Goal: Communication & Community: Answer question/provide support

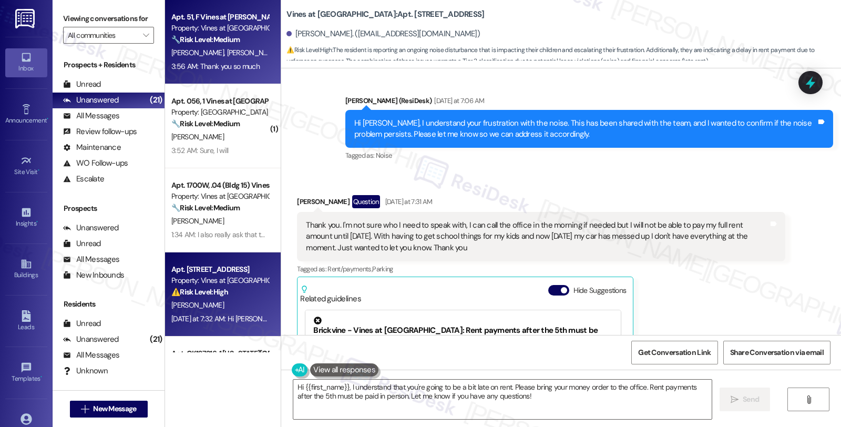
click at [236, 46] on div "[PERSON_NAME] [PERSON_NAME]" at bounding box center [219, 52] width 99 height 13
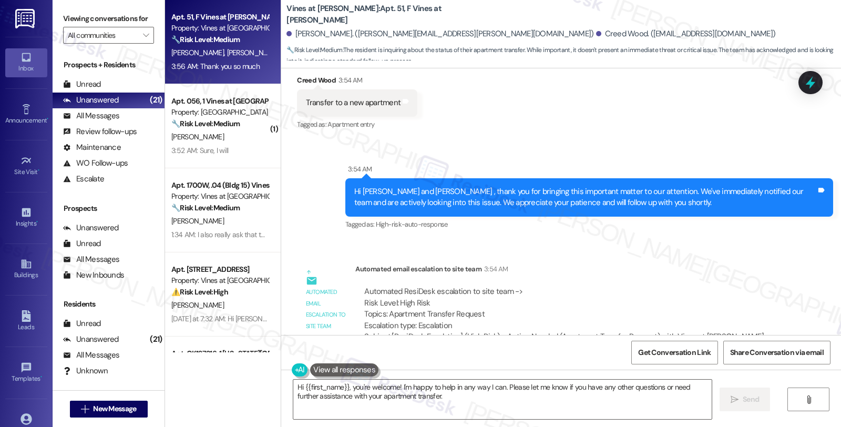
scroll to position [1972, 0]
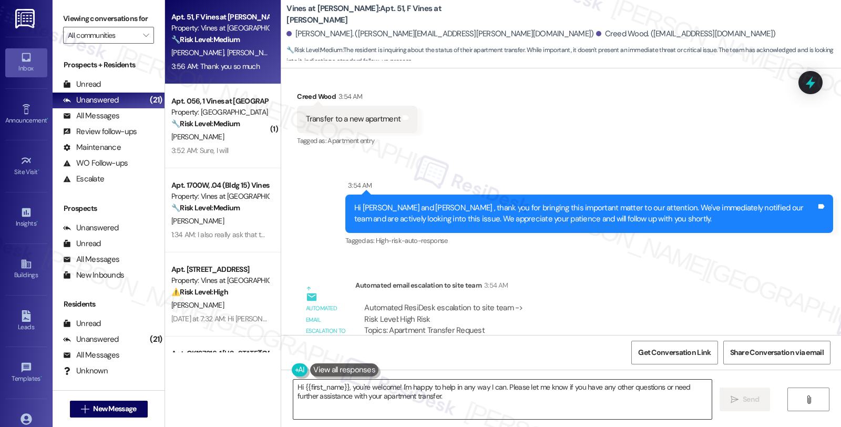
click at [293, 386] on textarea "Hi {{first_name}}, you're welcome! I'm happy to help in any way I can. Please l…" at bounding box center [502, 398] width 418 height 39
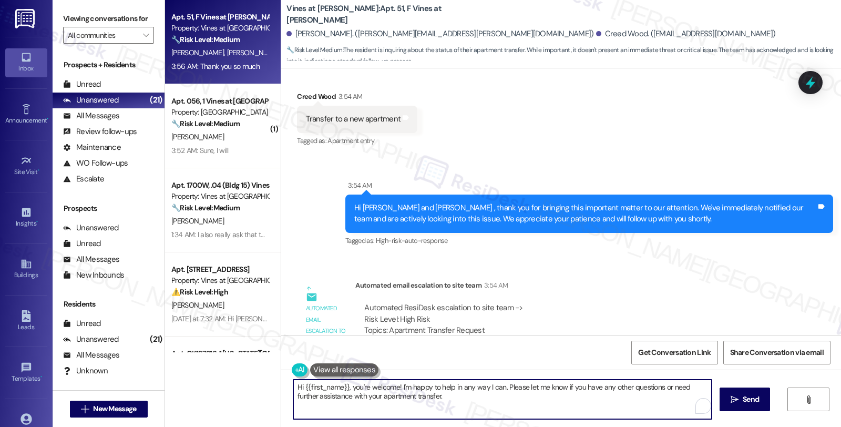
scroll to position [2088, 0]
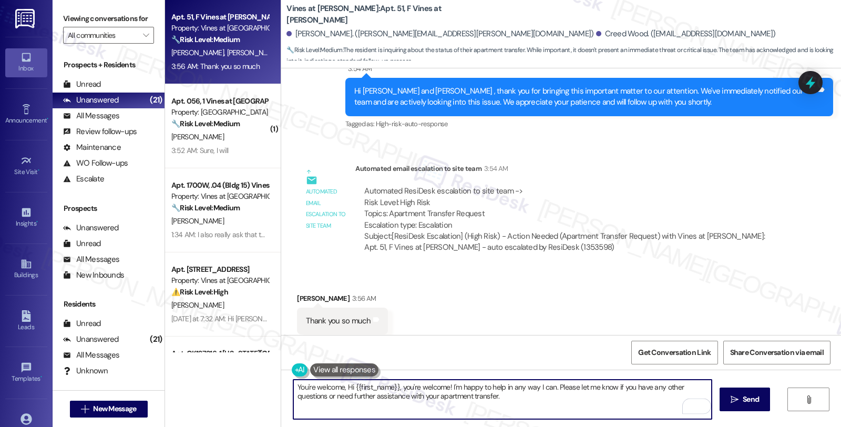
click at [298, 293] on div "[PERSON_NAME] 3:56 AM" at bounding box center [342, 300] width 90 height 15
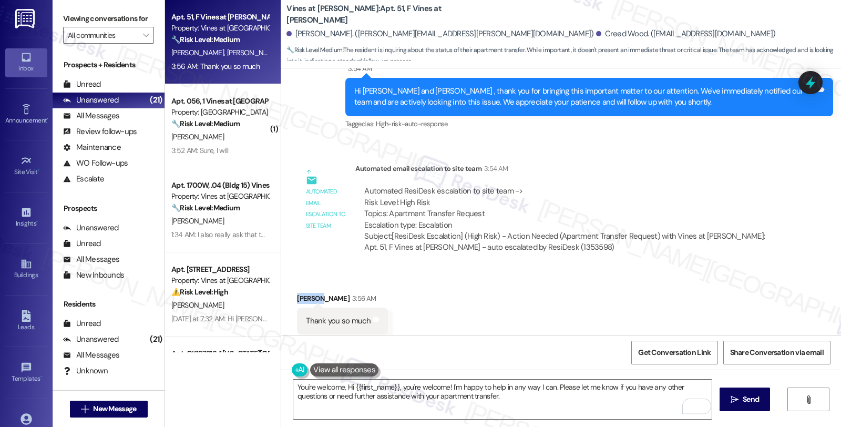
click at [298, 293] on div "[PERSON_NAME] 3:56 AM" at bounding box center [342, 300] width 90 height 15
copy div "Nakyra"
click at [339, 388] on textarea "You're welcome, Hi {{first_name}}, you're welcome! I'm happy to help in any way…" at bounding box center [502, 398] width 418 height 39
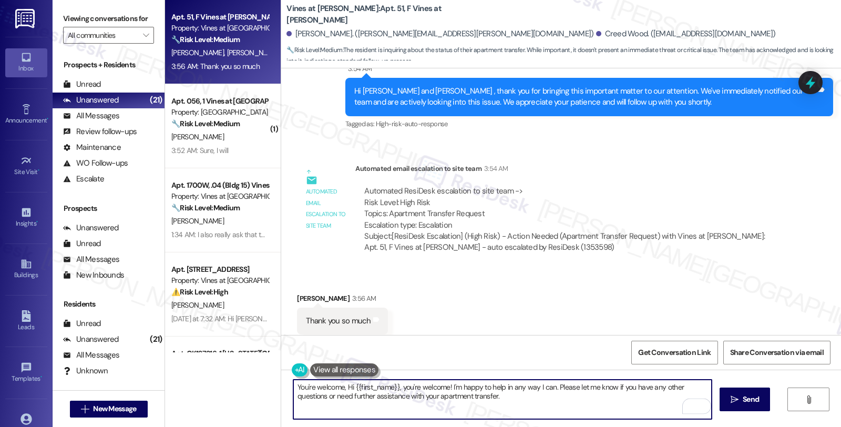
paste textarea "Nakyra"
click at [539, 393] on textarea "You're welcome, [GEOGRAPHIC_DATA]. We're looking into your request and will be …" at bounding box center [502, 398] width 418 height 39
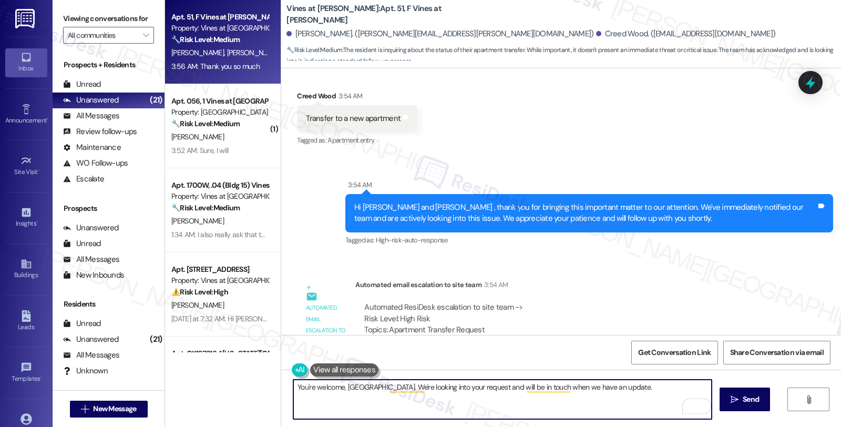
scroll to position [1972, 0]
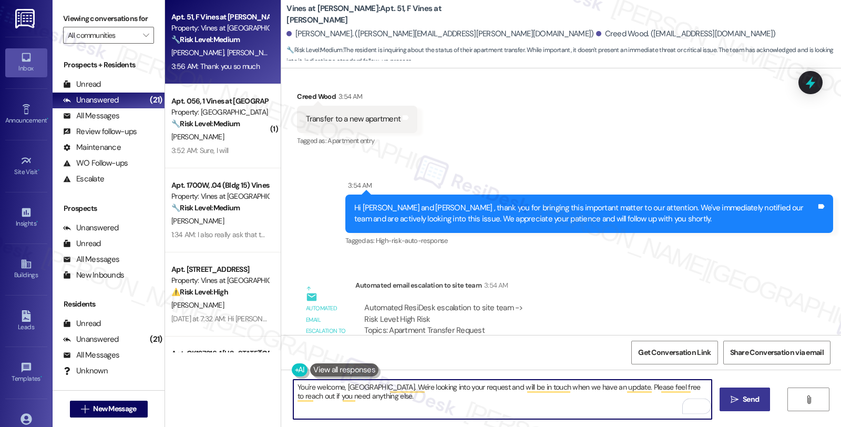
type textarea "You're welcome, [GEOGRAPHIC_DATA]. We're looking into your request and will be …"
click at [746, 396] on span "Send" at bounding box center [751, 399] width 16 height 11
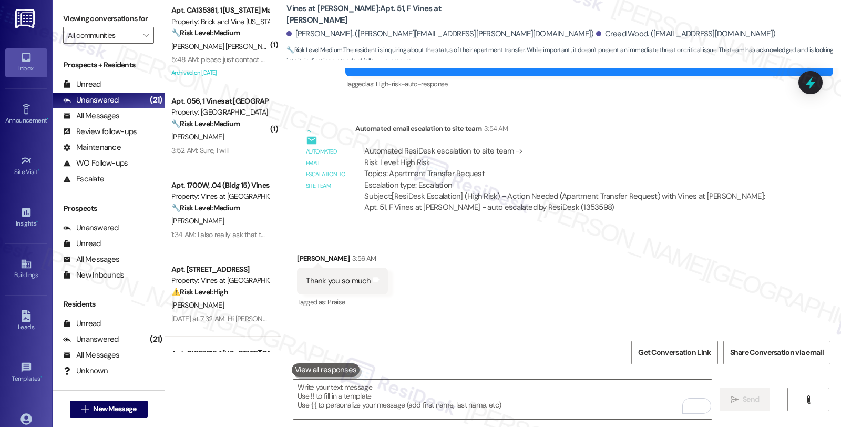
scroll to position [2173, 0]
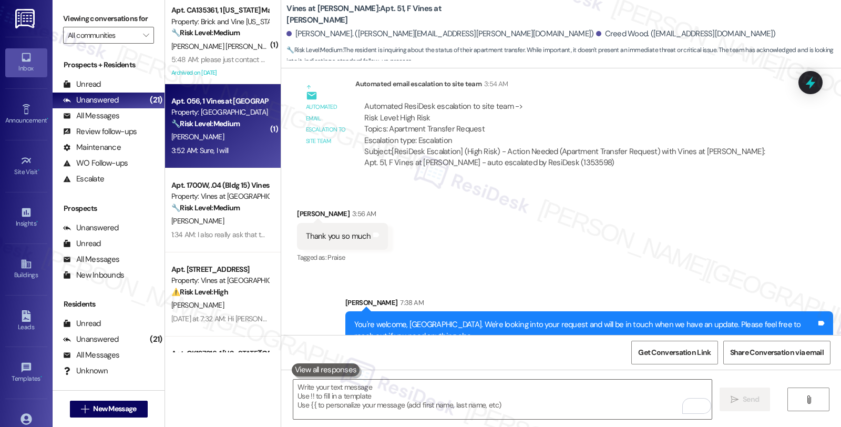
click at [237, 125] on div "🔧 Risk Level: Medium The resident indicates that a previous work order was not …" at bounding box center [219, 123] width 97 height 11
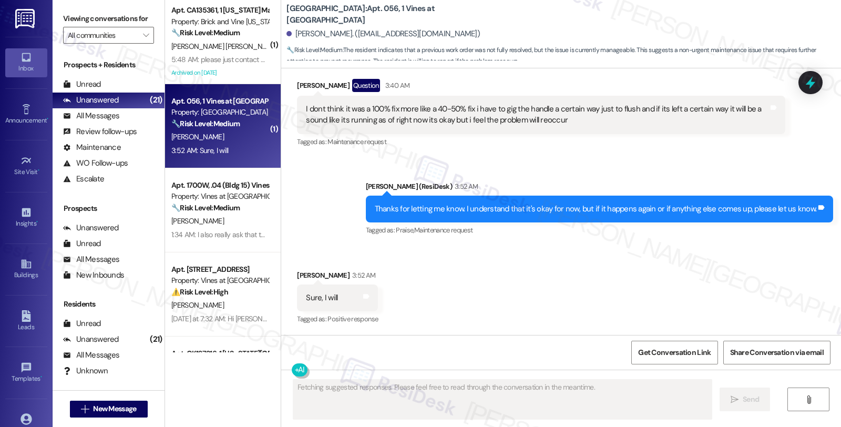
scroll to position [1964, 0]
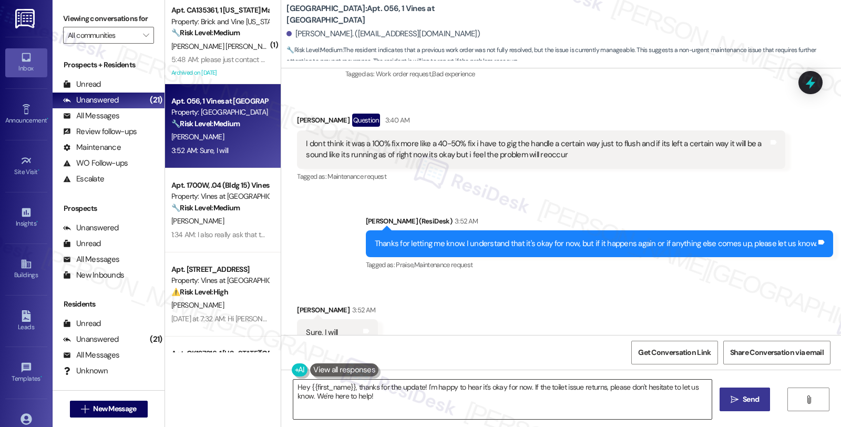
click at [390, 397] on textarea "Hey {{first_name}}, thanks for the update! I'm happy to hear it's okay for now.…" at bounding box center [502, 398] width 418 height 39
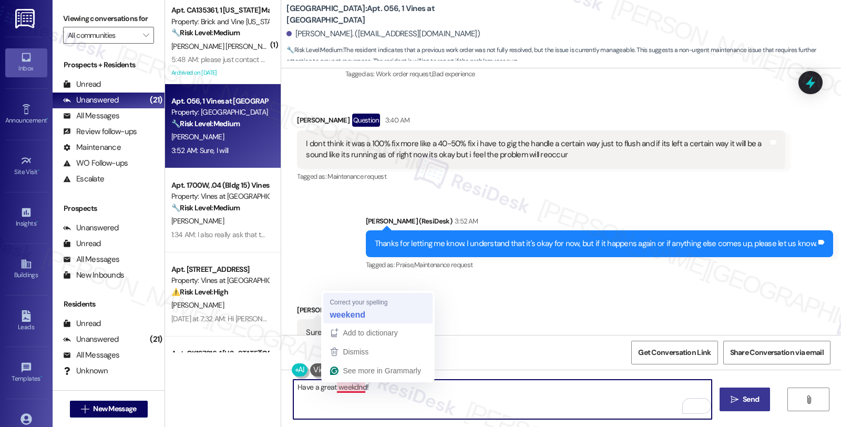
type textarea "Have a great weekend!"
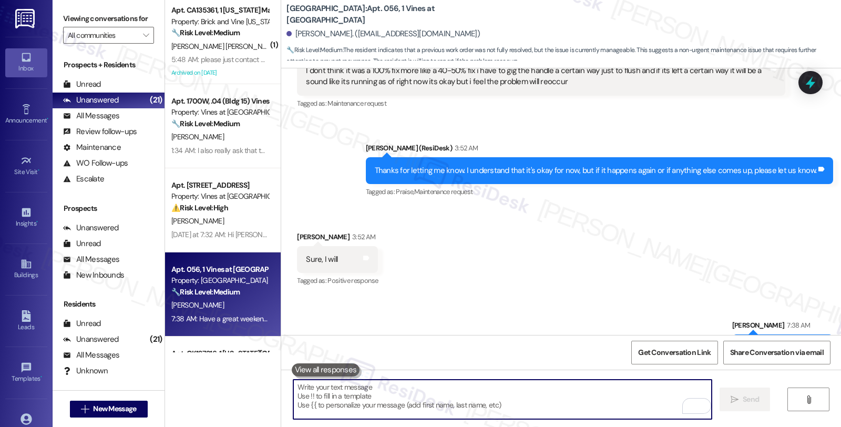
scroll to position [2037, 0]
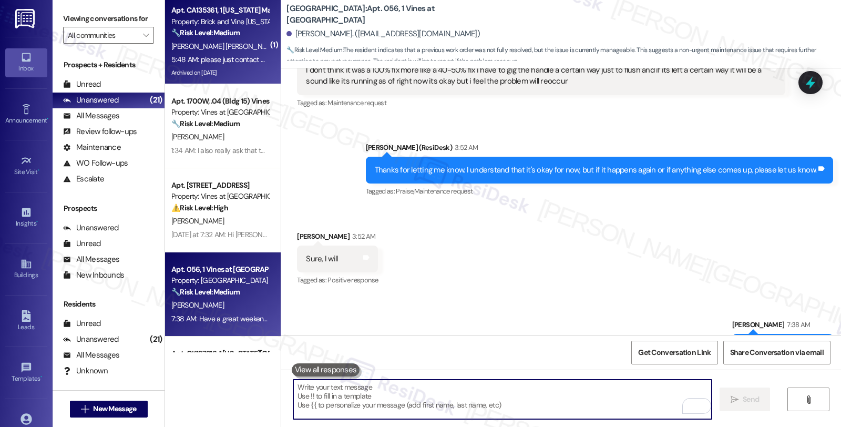
click at [256, 48] on div "[PERSON_NAME] [PERSON_NAME]" at bounding box center [219, 46] width 99 height 13
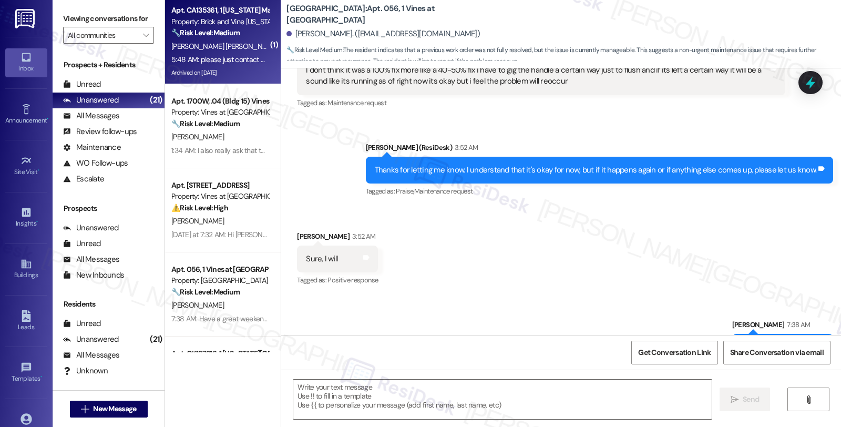
type textarea "Fetching suggested responses. Please feel free to read through the conversation…"
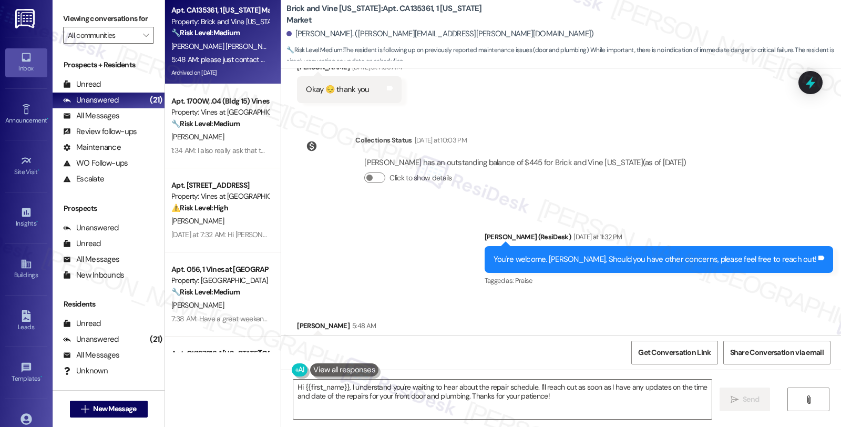
scroll to position [14698, 0]
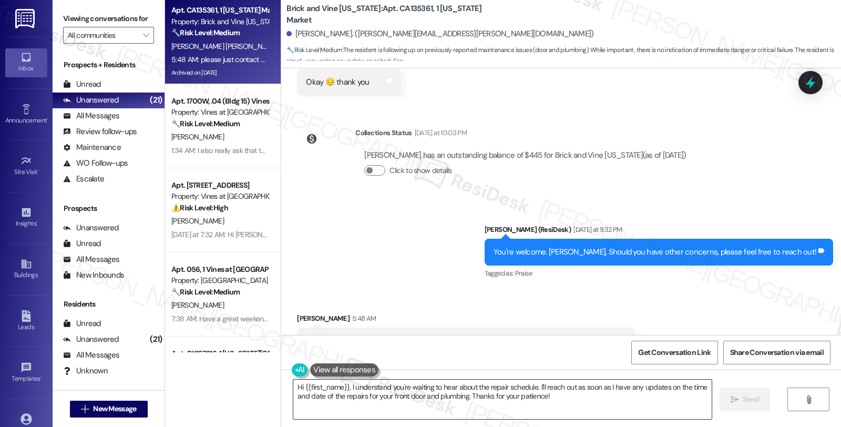
click at [293, 386] on textarea "Hi {{first_name}}, I understand you're waiting to hear about the repair schedul…" at bounding box center [502, 398] width 418 height 39
click at [296, 25] on div "[PERSON_NAME]. ([PERSON_NAME][EMAIL_ADDRESS][PERSON_NAME][DOMAIN_NAME])" at bounding box center [563, 34] width 554 height 21
click at [297, 35] on div "[PERSON_NAME]. ([PERSON_NAME][EMAIL_ADDRESS][PERSON_NAME][DOMAIN_NAME])" at bounding box center [439, 33] width 307 height 11
copy div "[PERSON_NAME]"
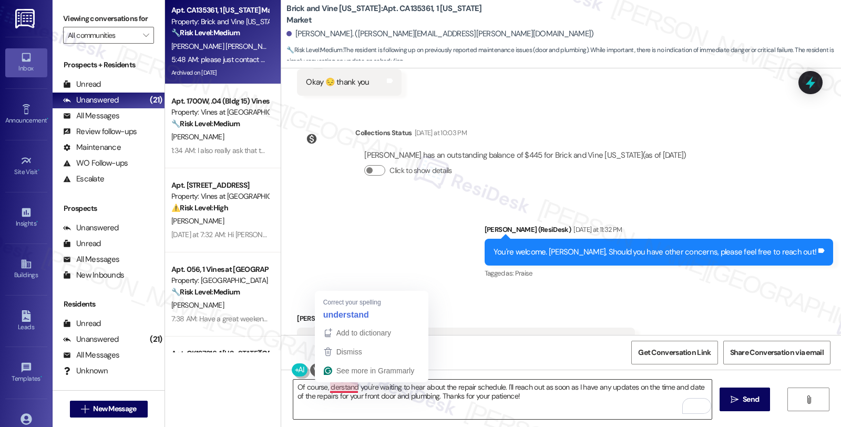
click at [322, 388] on textarea "Of course, derstand you're waiting to hear about the repair schedule. I'll reac…" at bounding box center [502, 398] width 418 height 39
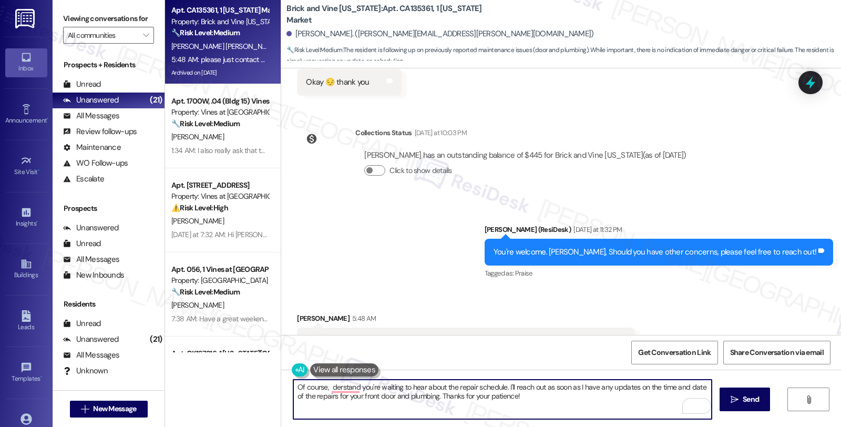
paste textarea "[PERSON_NAME]"
click at [531, 387] on textarea "Of course, [PERSON_NAME], derstand you're waiting to hear about the repair sche…" at bounding box center [502, 398] width 418 height 39
drag, startPoint x: 481, startPoint y: 387, endPoint x: 488, endPoint y: 400, distance: 14.6
click at [488, 400] on textarea "Of course, [PERSON_NAME], I'll reach out as soon as I have any updates on the t…" at bounding box center [502, 398] width 418 height 39
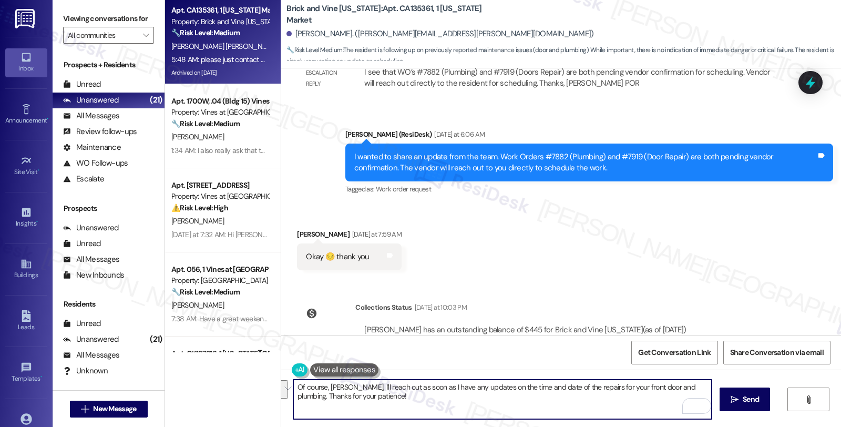
scroll to position [14523, 0]
click at [699, 387] on textarea "Of course, [PERSON_NAME], I'll reach out as soon as I have any updates on the t…" at bounding box center [502, 398] width 418 height 39
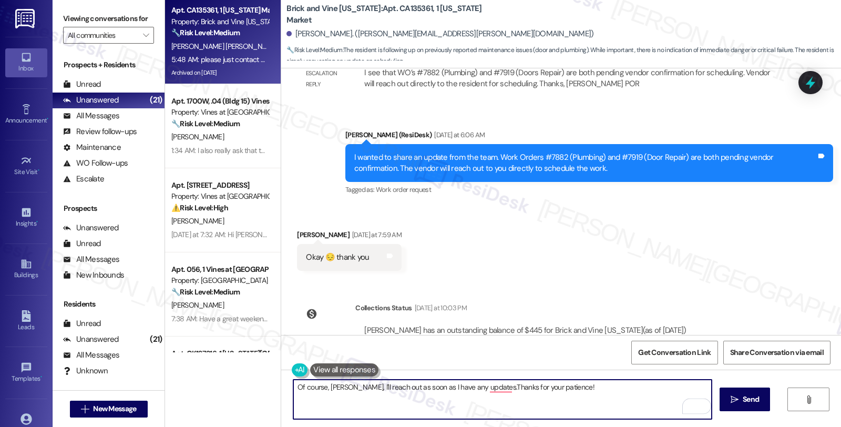
type textarea "Of course, [PERSON_NAME], I'll reach out as soon as I have any updates. Thanks …"
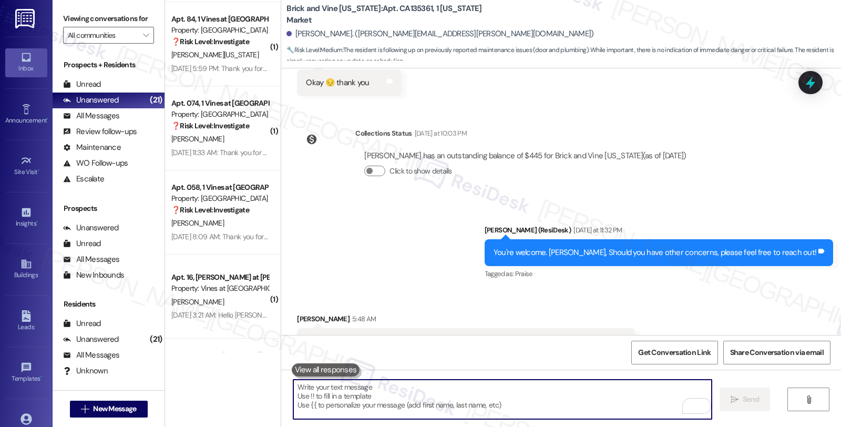
scroll to position [1115, 0]
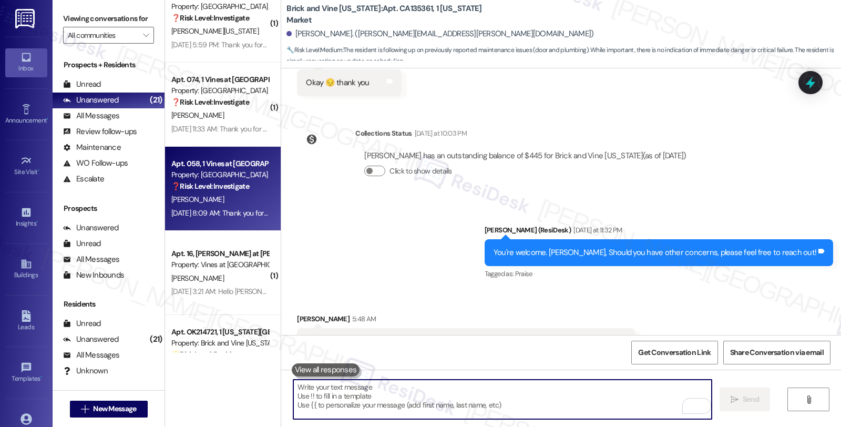
click at [225, 191] on div "❓ Risk Level: Investigate" at bounding box center [219, 186] width 97 height 11
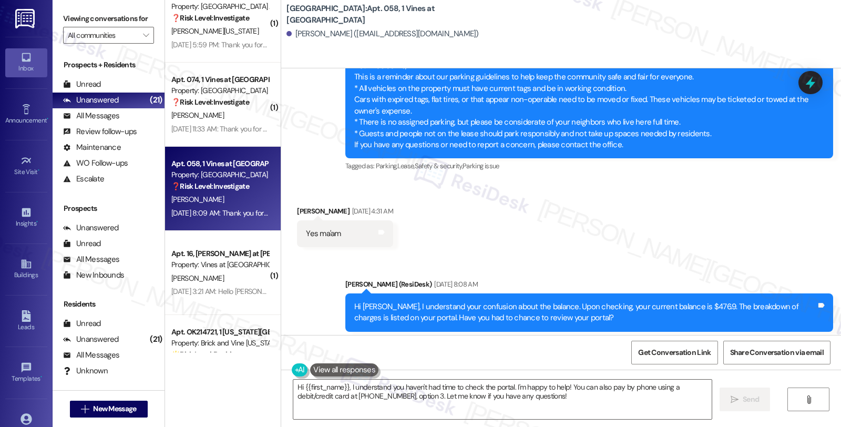
scroll to position [7821, 0]
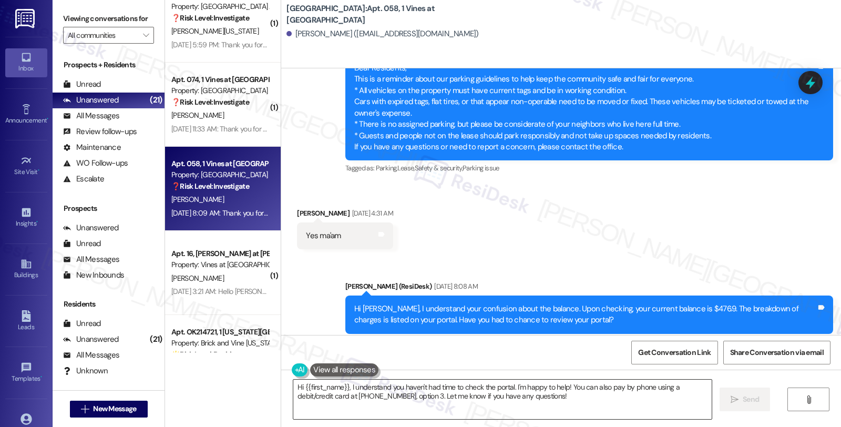
click at [345, 389] on textarea "Hi {{first_name}}, I understand you haven't had time to check the portal. I'm h…" at bounding box center [502, 398] width 418 height 39
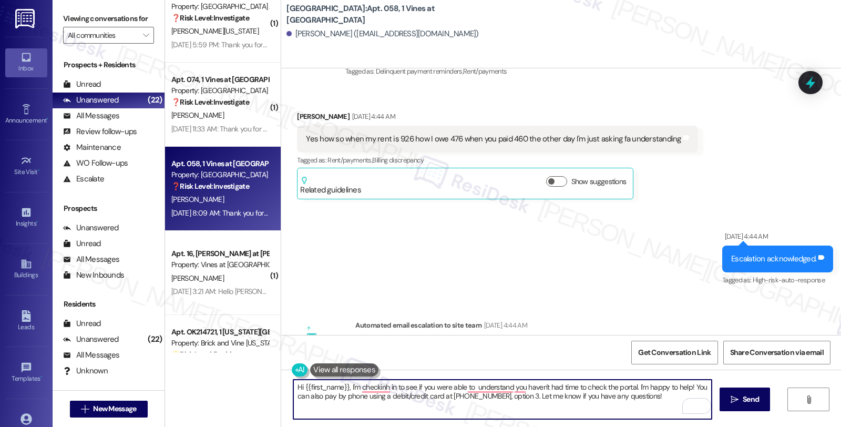
scroll to position [7354, 0]
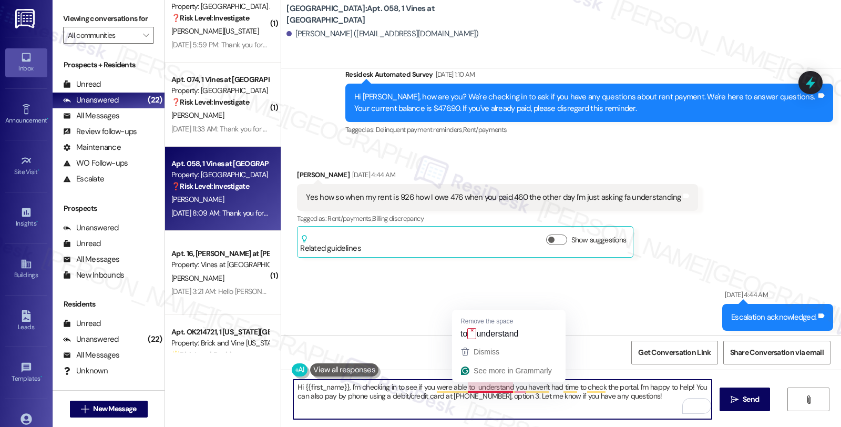
click at [461, 390] on textarea "Hi {{first_name}}, I'm checking in to see if you were able to understand you ha…" at bounding box center [502, 398] width 418 height 39
click at [467, 387] on textarea "Hi {{first_name}}, I'm checking in to see if you were able to understand you ha…" at bounding box center [502, 398] width 418 height 39
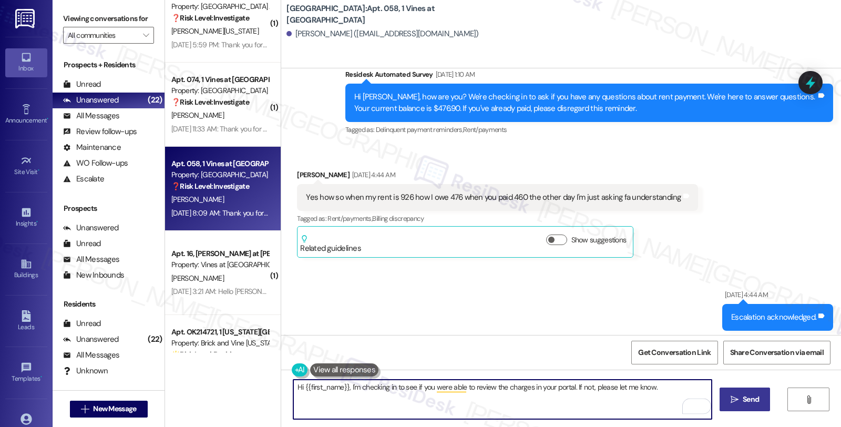
type textarea "Hi {{first_name}}, I'm checking in to see if you were able to review the charge…"
click at [734, 401] on icon "" at bounding box center [734, 399] width 8 height 8
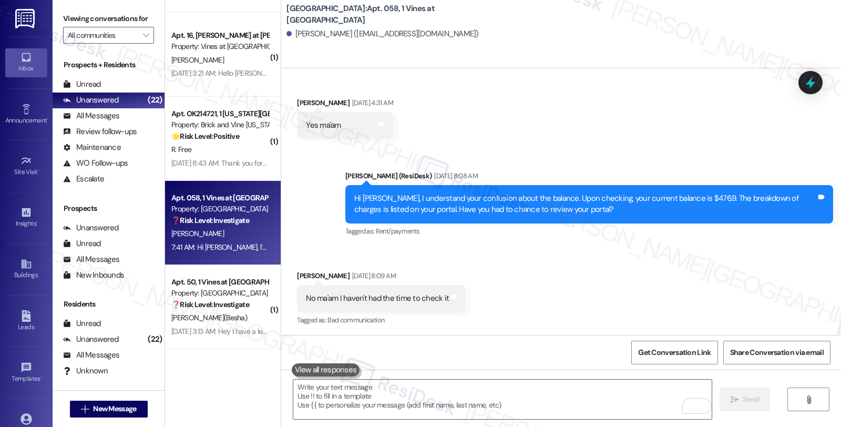
scroll to position [1231, 0]
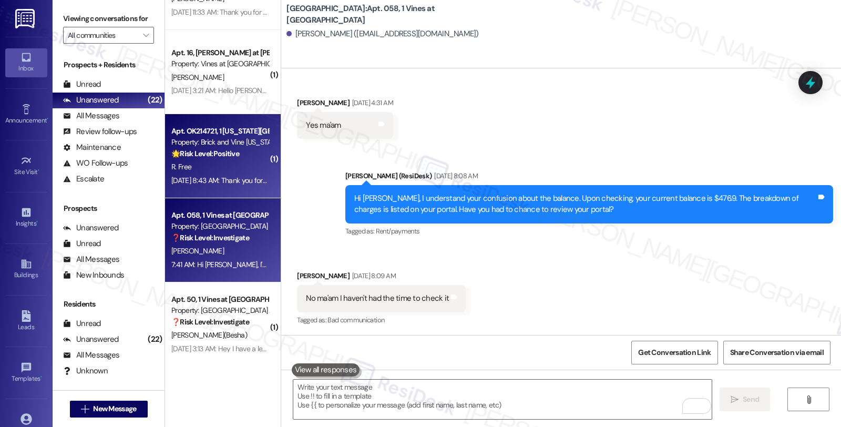
click at [218, 146] on div "Property: Brick and Vine [US_STATE][GEOGRAPHIC_DATA]" at bounding box center [219, 142] width 97 height 11
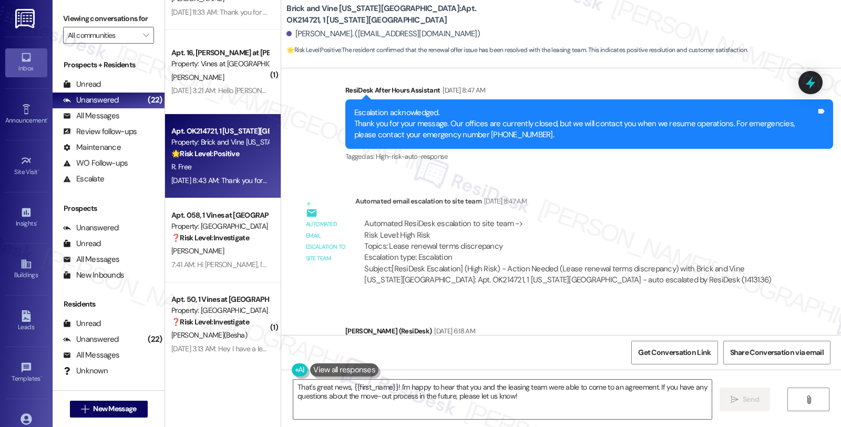
scroll to position [3870, 0]
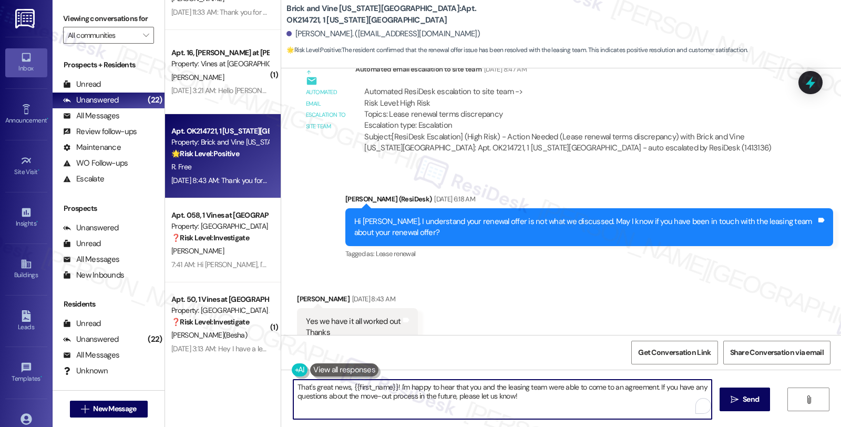
drag, startPoint x: 322, startPoint y: 396, endPoint x: 553, endPoint y: 396, distance: 231.2
click at [553, 396] on textarea "That's great news, {{first_name}}! I'm happy to hear that you and the leasing t…" at bounding box center [502, 398] width 418 height 39
click at [480, 395] on textarea "That's great news, {{first_name}}! I'm happy to hear that you and the leasing t…" at bounding box center [502, 398] width 418 height 39
type textarea "That's great news, {{first_name}}! I'm happy to hear that you and the leasing t…"
click at [740, 401] on span "Send" at bounding box center [750, 399] width 20 height 11
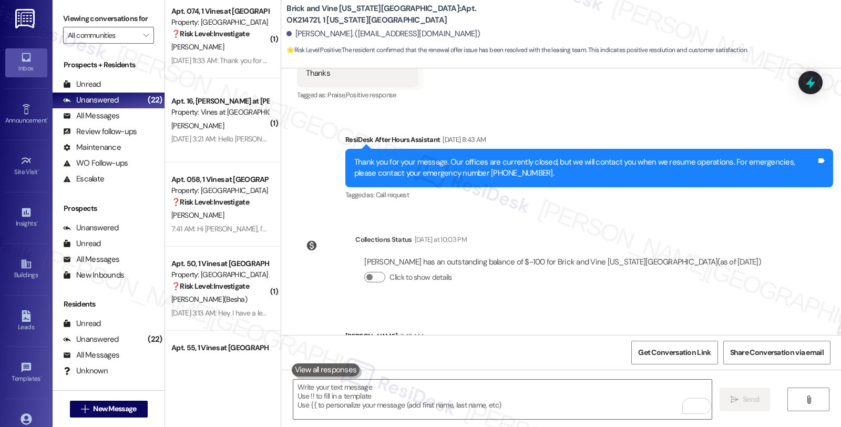
scroll to position [979, 0]
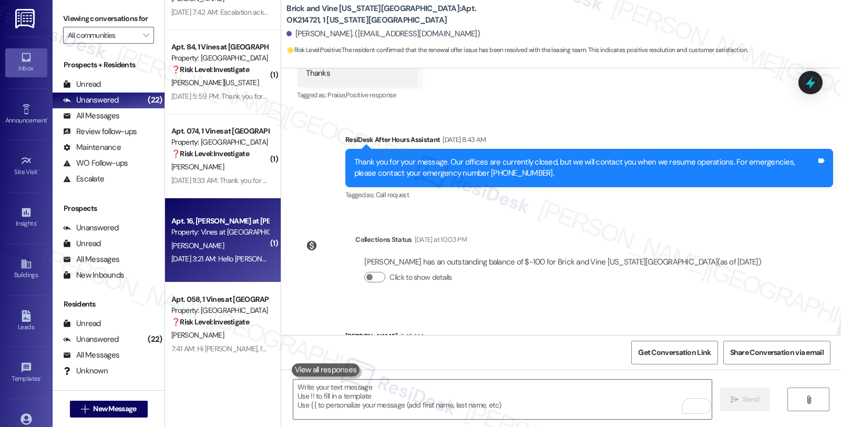
click at [241, 239] on div "[PERSON_NAME]" at bounding box center [219, 245] width 99 height 13
type textarea "Fetching suggested responses. Please feel free to read through the conversation…"
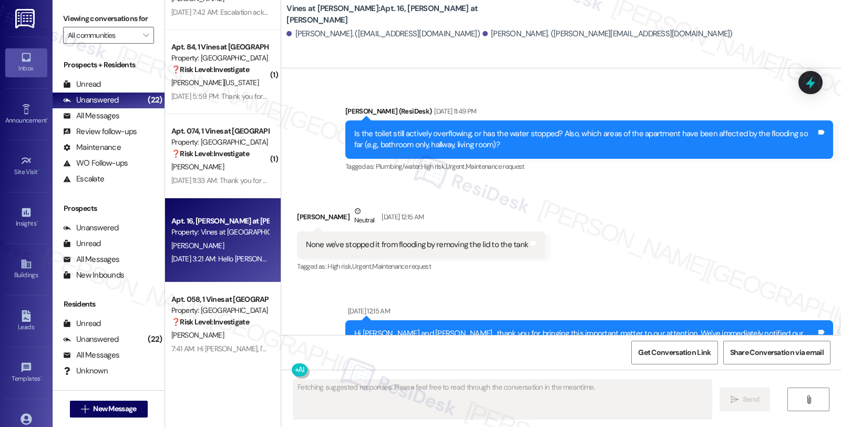
scroll to position [8216, 0]
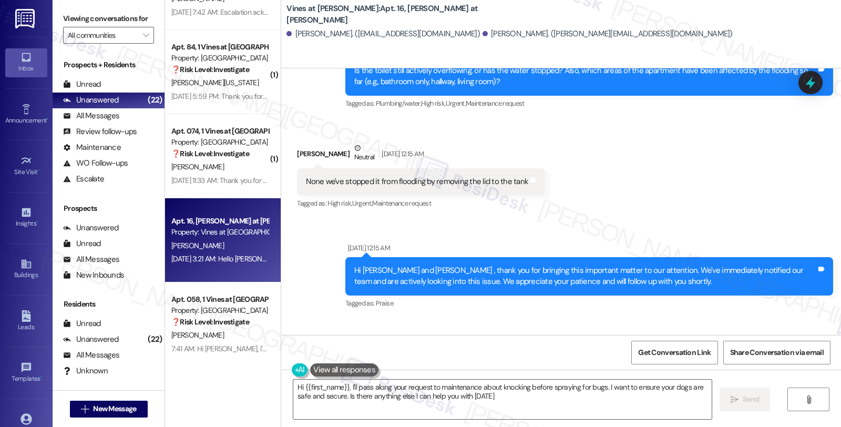
type textarea "Hi {{first_name}}, I'll pass along your request to maintenance about knocking b…"
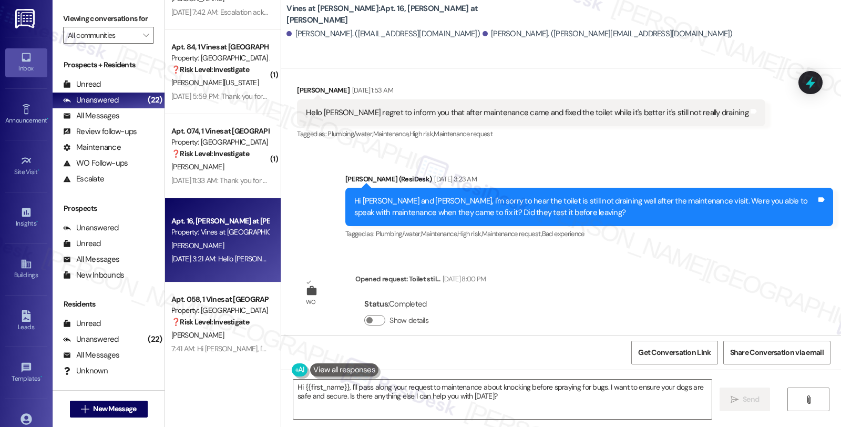
scroll to position [10377, 0]
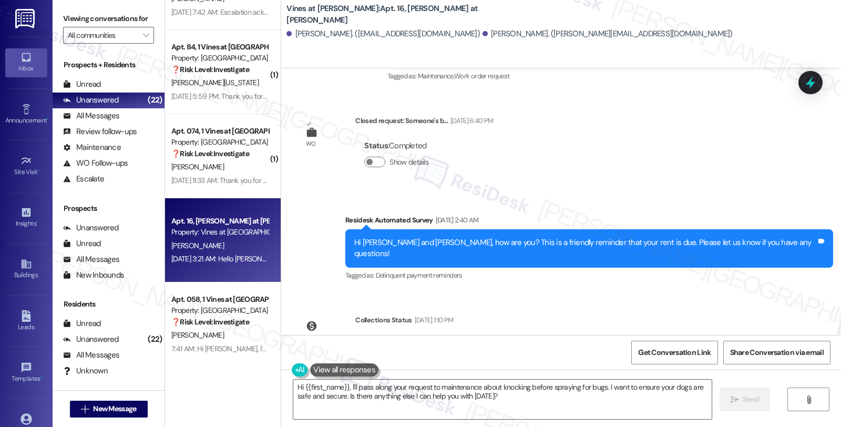
scroll to position [13035, 0]
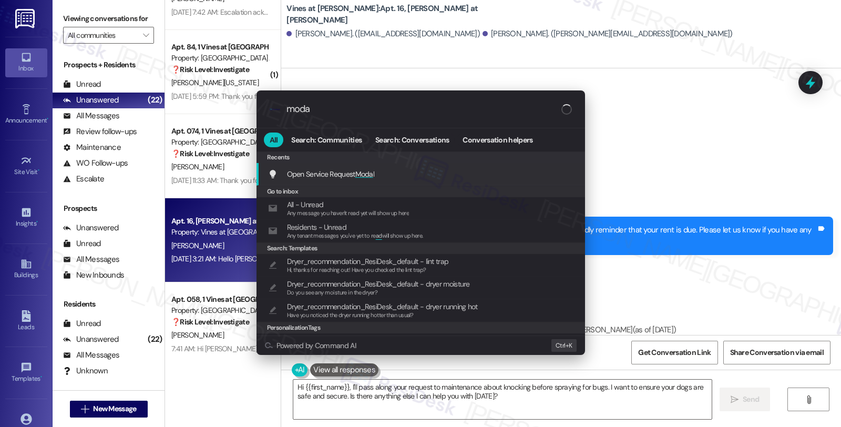
type input "modal"
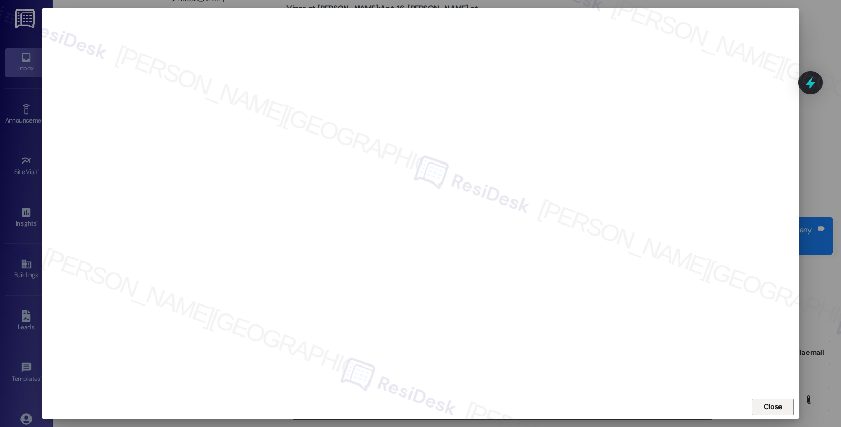
click at [775, 404] on span "Close" at bounding box center [773, 406] width 18 height 11
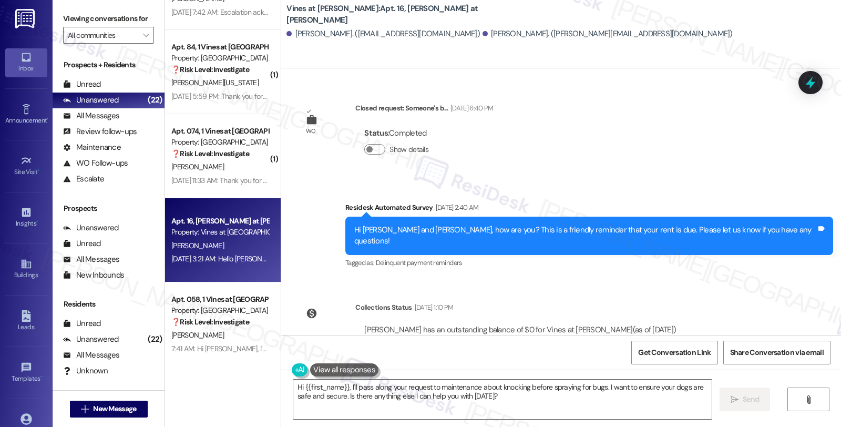
click at [297, 398] on div "[PERSON_NAME] [DATE] 3:21 AM" at bounding box center [541, 405] width 488 height 15
copy div "[PERSON_NAME]"
click at [300, 386] on textarea "Hi {{first_name}}, I'll pass along your request to maintenance about knocking b…" at bounding box center [502, 398] width 418 height 39
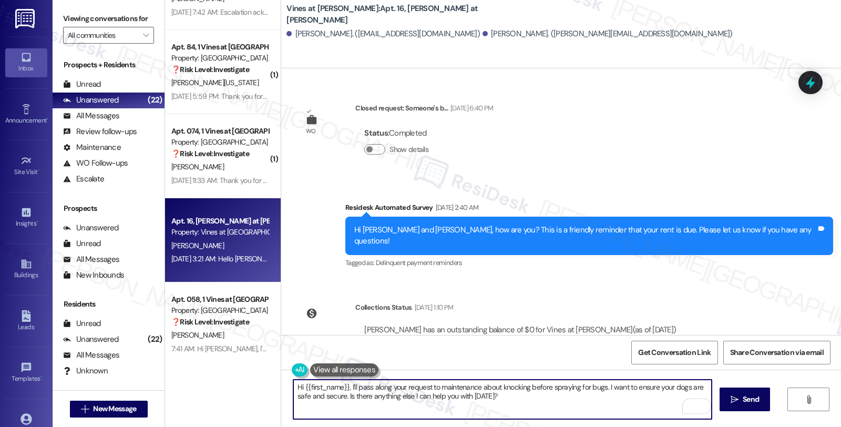
paste textarea "Ferrin"
drag, startPoint x: 391, startPoint y: 385, endPoint x: 437, endPoint y: 384, distance: 45.7
click at [437, 384] on textarea "Hi Ferrin, thanks for reaching out. {{first_name}}, I'll pass along your reques…" at bounding box center [502, 398] width 418 height 39
drag, startPoint x: 384, startPoint y: 396, endPoint x: 582, endPoint y: 396, distance: 198.6
click at [582, 396] on textarea "Hi Ferrin, thanks for reaching out. I'll pass along your request to maintenance…" at bounding box center [502, 398] width 418 height 39
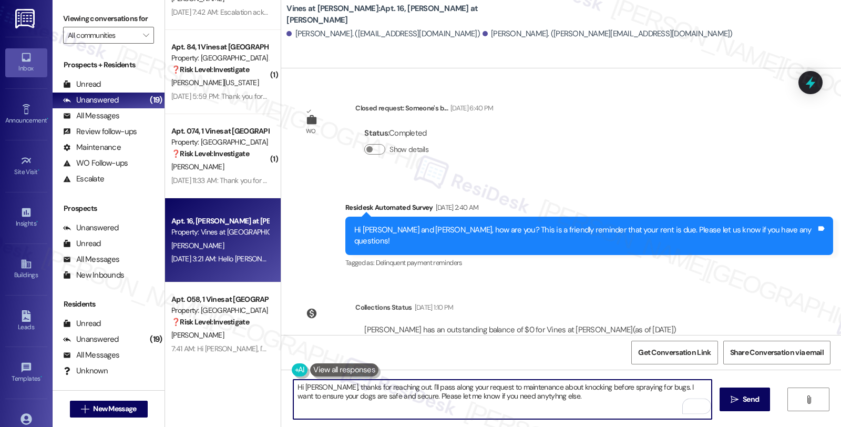
click at [491, 395] on textarea "Hi Ferrin, thanks for reaching out. I'll pass along your request to maintenance…" at bounding box center [502, 398] width 418 height 39
click at [500, 396] on textarea "Hi Ferrin, thanks for reaching out. I'll pass along your request to maintenance…" at bounding box center [502, 398] width 418 height 39
type textarea "Hi Ferrin, thanks for reaching out. I'll pass along your request to maintenance…"
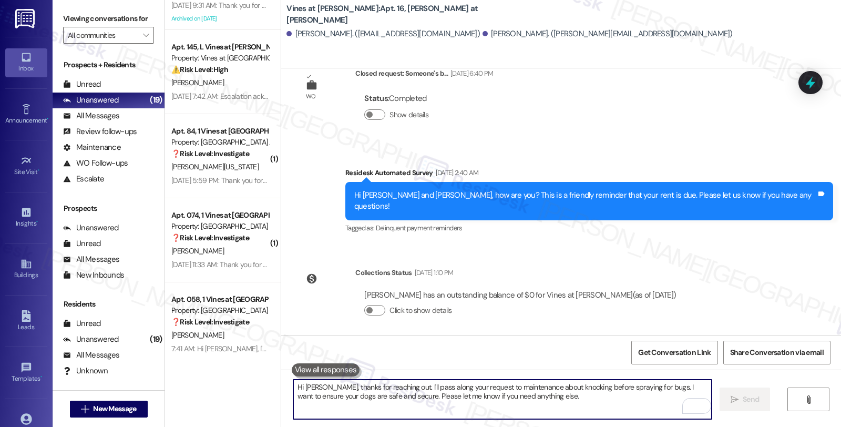
scroll to position [13120, 0]
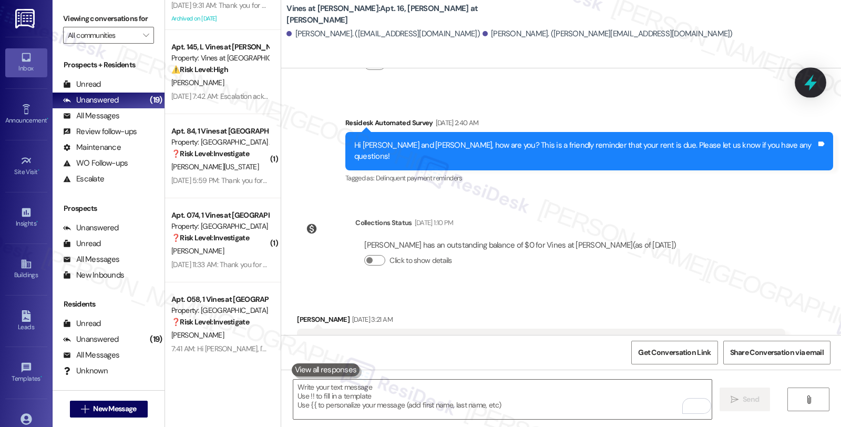
click at [809, 83] on icon at bounding box center [810, 83] width 13 height 16
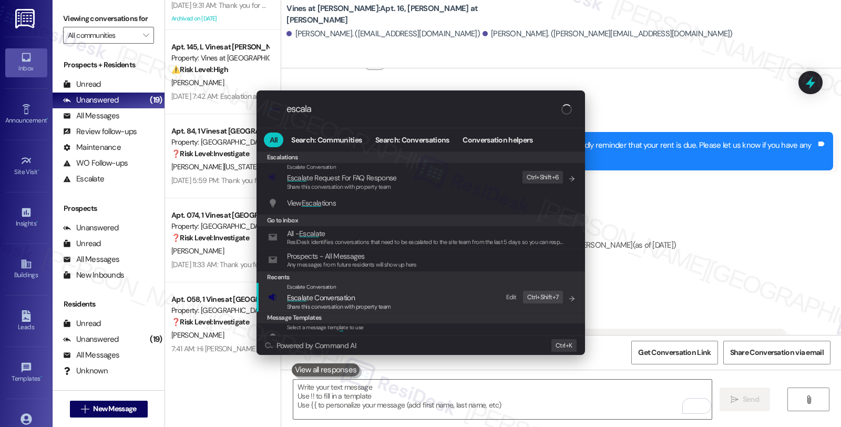
type input "escala"
click at [354, 296] on span "Escala te Conversation" at bounding box center [339, 298] width 104 height 12
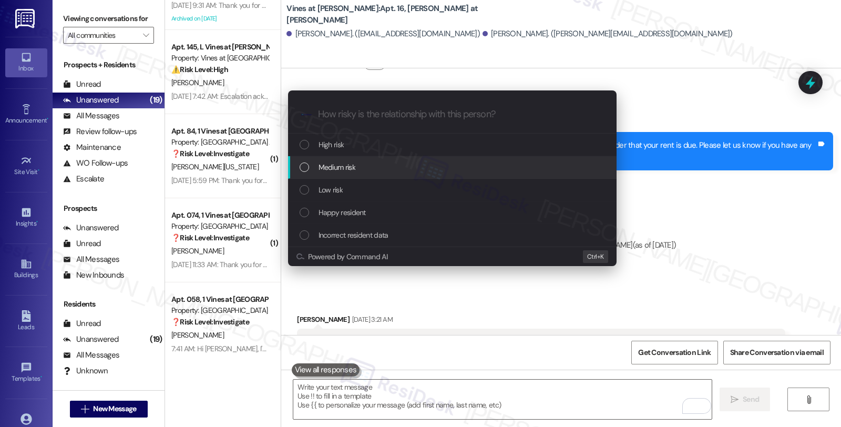
click at [369, 162] on div "Medium risk" at bounding box center [453, 167] width 307 height 12
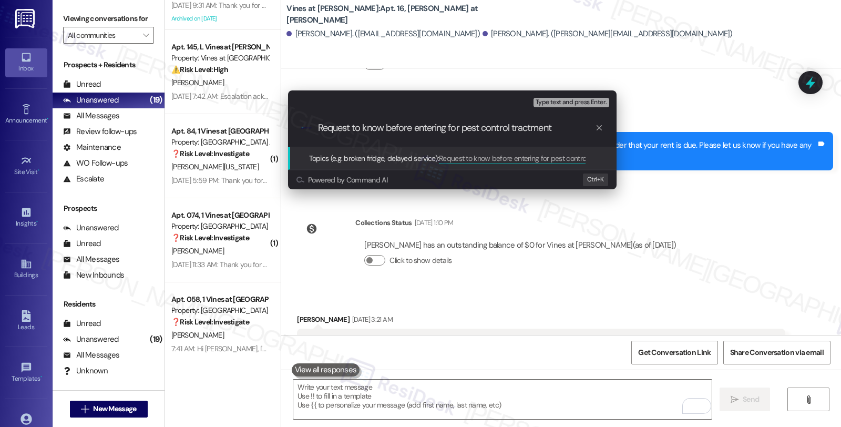
click at [536, 129] on input "Request to know before entering for pest control tractment" at bounding box center [456, 127] width 277 height 11
type input "Request to know before entering for pest control treatment"
click at [501, 129] on input "Request to know before entering for pest control treatment" at bounding box center [456, 127] width 277 height 11
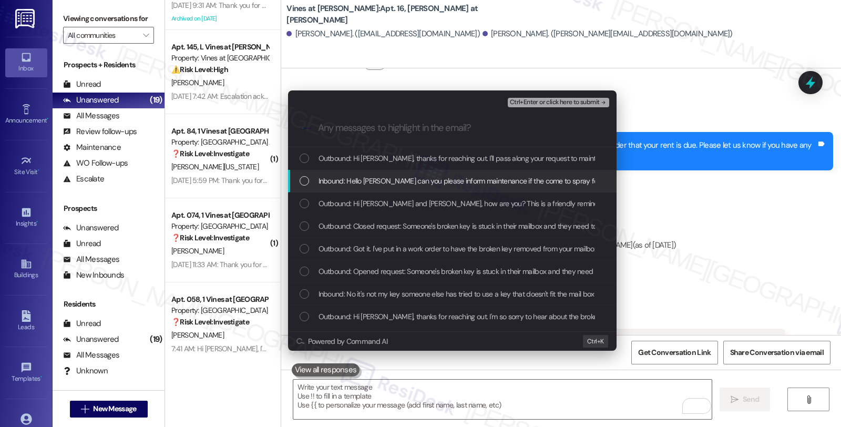
click at [455, 177] on span "Inbound: Hello Sarah can you please inform maintenance if the come to spray for…" at bounding box center [599, 181] width 562 height 12
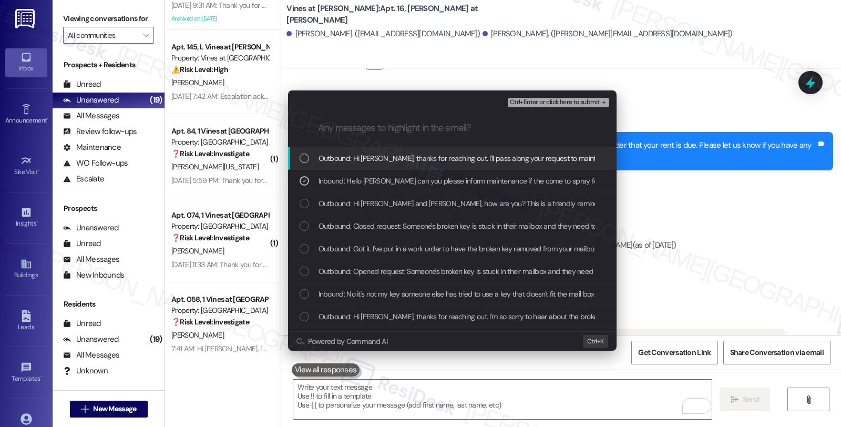
click at [548, 106] on span "Ctrl+Enter or click here to submit" at bounding box center [555, 102] width 90 height 7
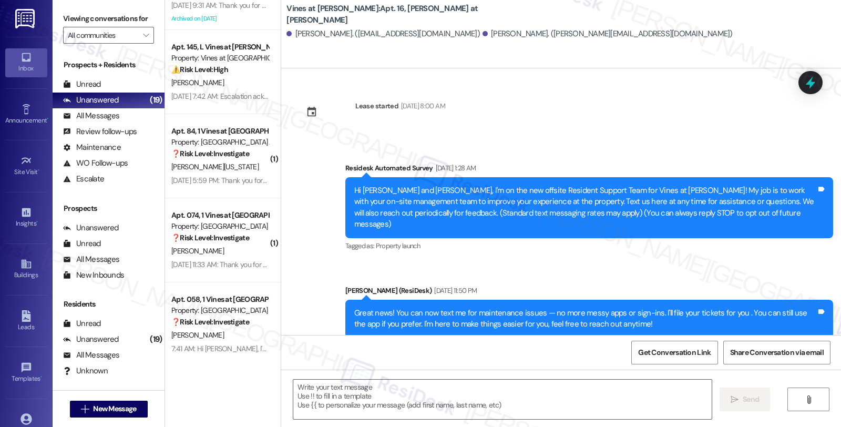
type textarea "Fetching suggested responses. Please feel free to read through the conversation…"
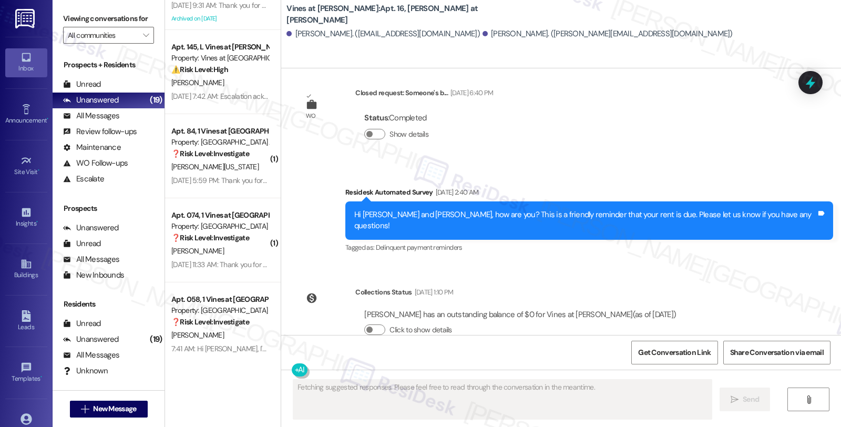
scroll to position [13151, 0]
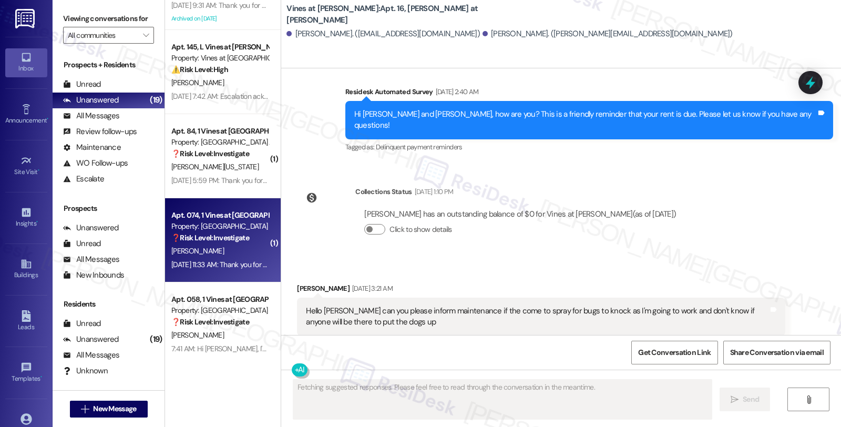
click at [237, 253] on div "[PERSON_NAME]" at bounding box center [219, 250] width 99 height 13
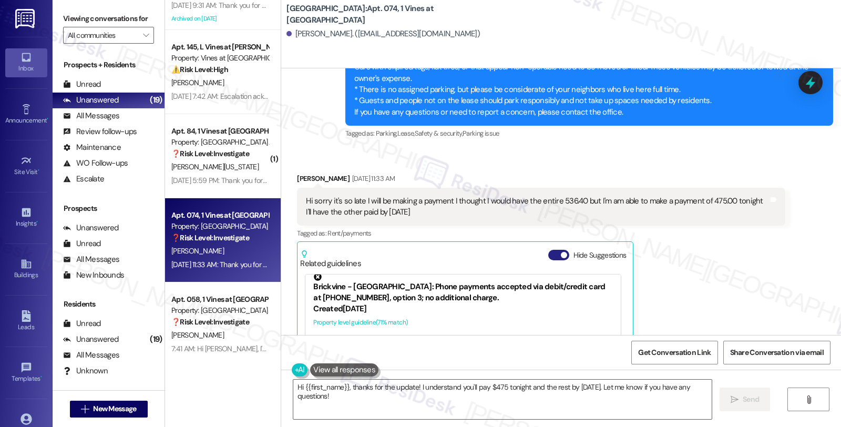
scroll to position [8893, 0]
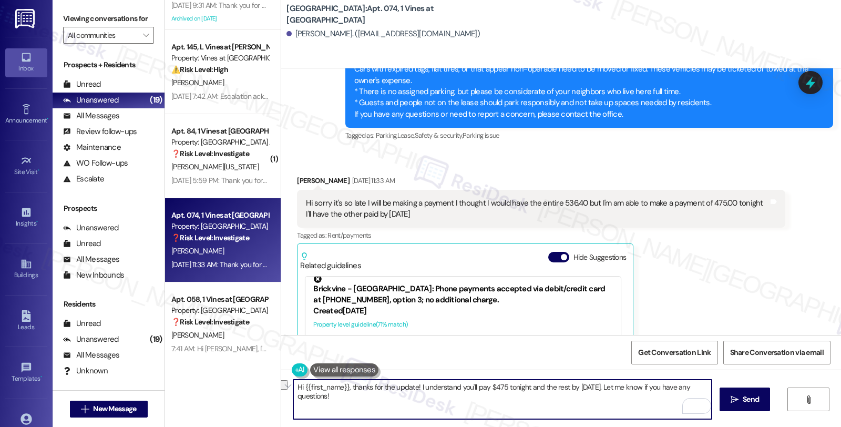
drag, startPoint x: 482, startPoint y: 389, endPoint x: 537, endPoint y: 386, distance: 54.7
click at [537, 386] on textarea "Hi {{first_name}}, thanks for the update! I understand you'll pay $475 tonight …" at bounding box center [502, 398] width 418 height 39
click at [507, 389] on textarea "Hi {{first_name}}, thanks for the update! I understand you'll pay the rest by S…" at bounding box center [502, 398] width 418 height 39
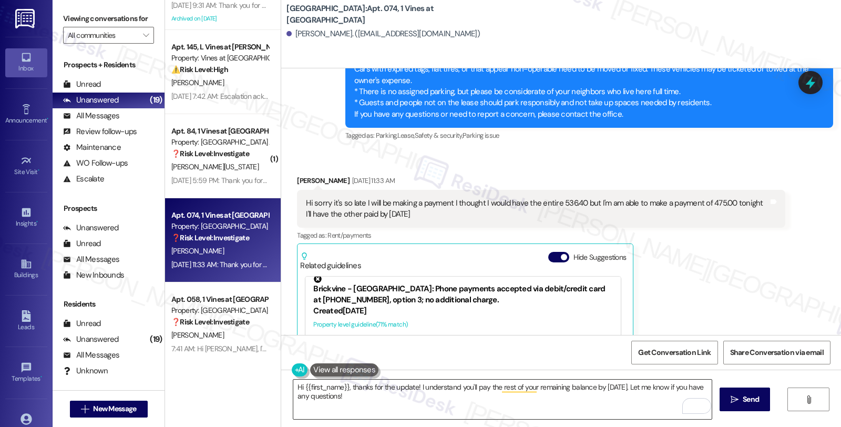
click at [582, 397] on textarea "Hi {{first_name}}, thanks for the update! I understand you'll pay the rest of y…" at bounding box center [502, 398] width 418 height 39
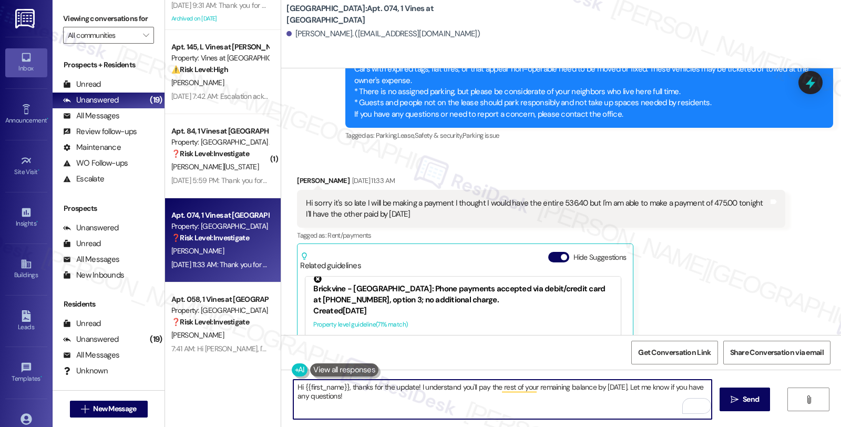
click at [621, 386] on textarea "Hi {{first_name}}, thanks for the update! I understand you'll pay the rest of y…" at bounding box center [502, 398] width 418 height 39
click at [516, 403] on textarea "Hi {{first_name}}, thanks for the update! I understand you'll pay the rest of y…" at bounding box center [502, 398] width 418 height 39
type textarea "Hi {{first_name}}, thanks for the update! I understand you'll pay the rest of y…"
click at [738, 399] on span " Send" at bounding box center [744, 399] width 33 height 11
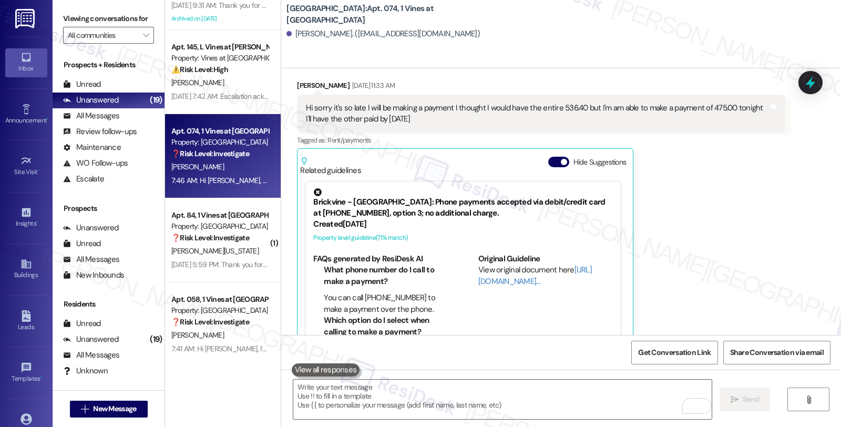
scroll to position [9269, 0]
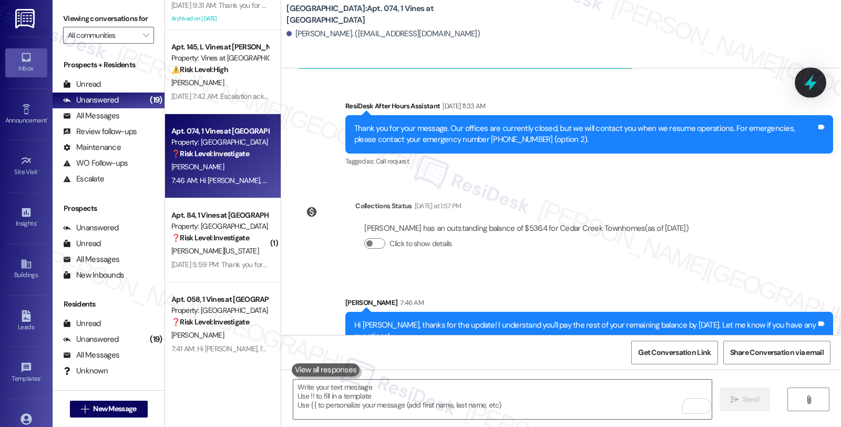
click at [804, 80] on icon at bounding box center [810, 83] width 18 height 18
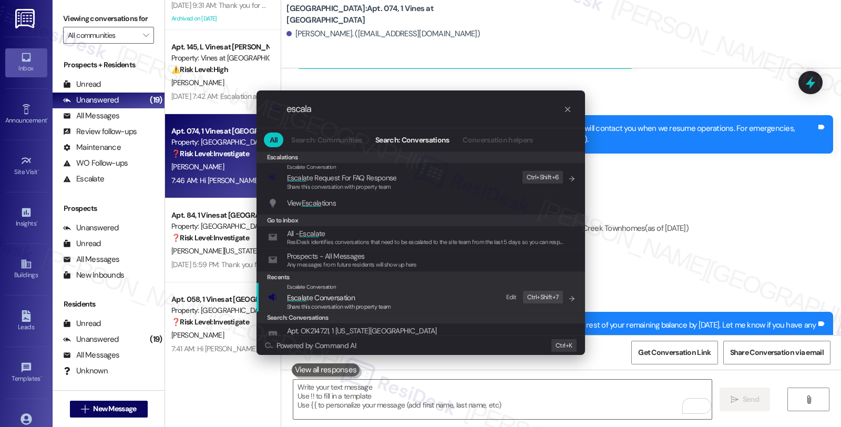
type input "escala"
click at [371, 297] on span "Escala te Conversation" at bounding box center [339, 298] width 104 height 12
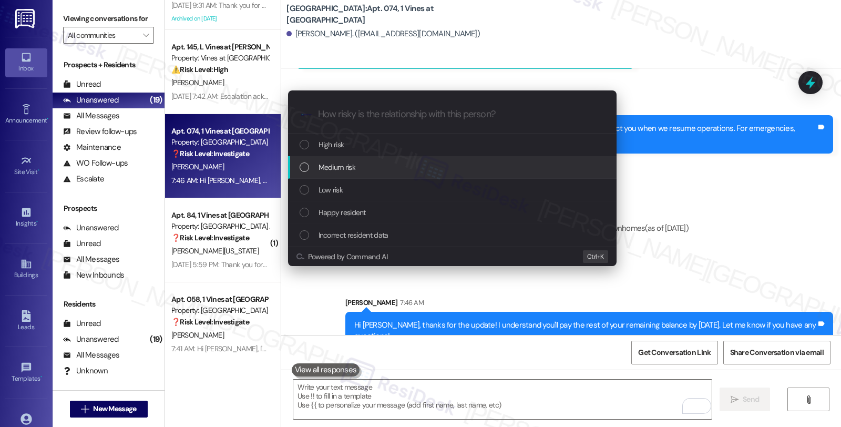
click at [345, 167] on span "Medium risk" at bounding box center [336, 167] width 37 height 12
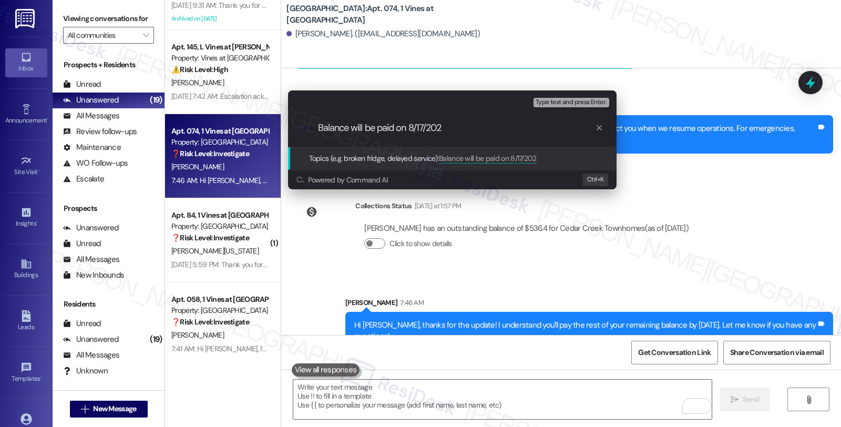
type input "Balance will be paid on 8/17/2025"
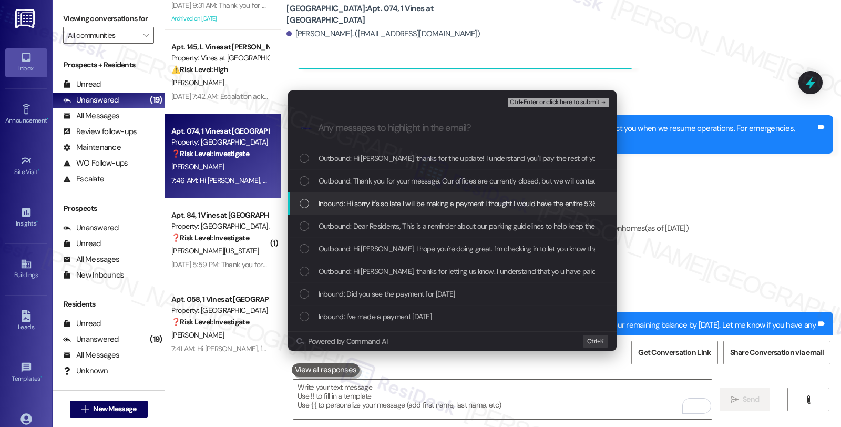
click at [354, 203] on span "Inbound: Hi sorry it's so late I will be making a payment I thought I would hav…" at bounding box center [593, 204] width 551 height 12
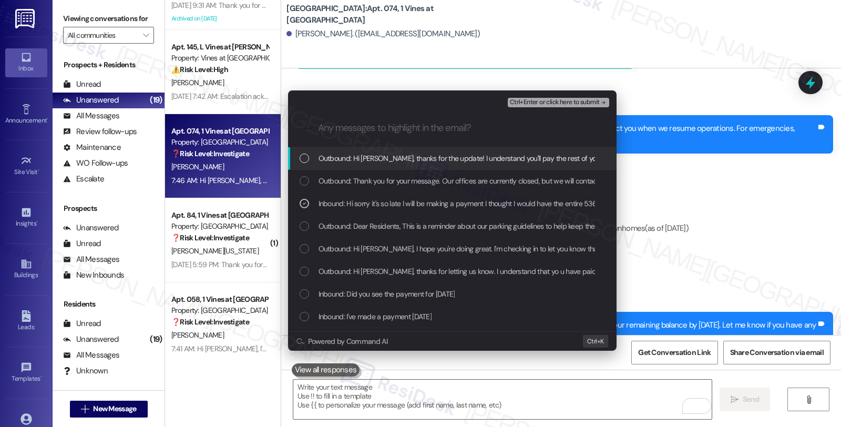
click at [528, 104] on span "Ctrl+Enter or click here to submit" at bounding box center [555, 102] width 90 height 7
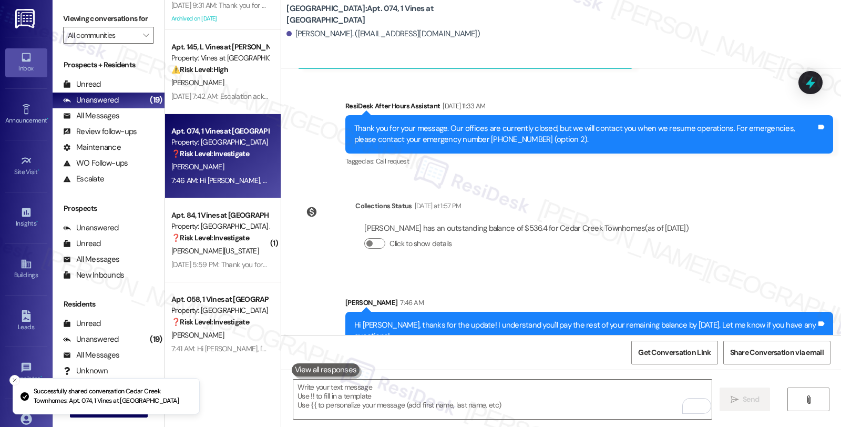
scroll to position [0, 0]
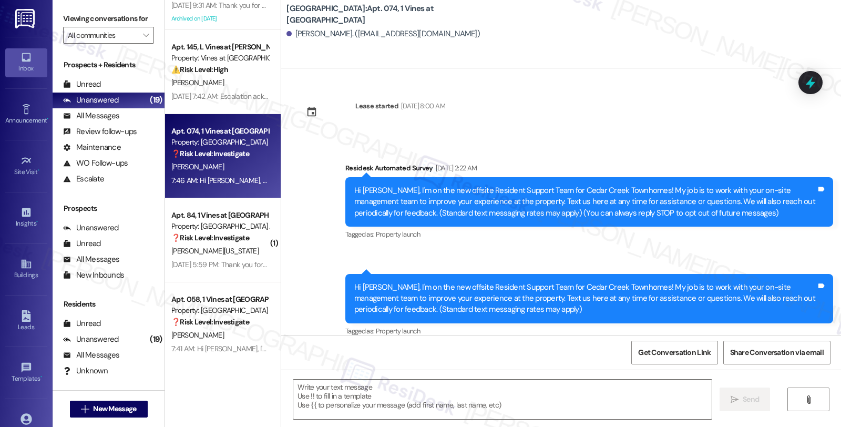
type textarea "Fetching suggested responses. Please feel free to read through the conversation…"
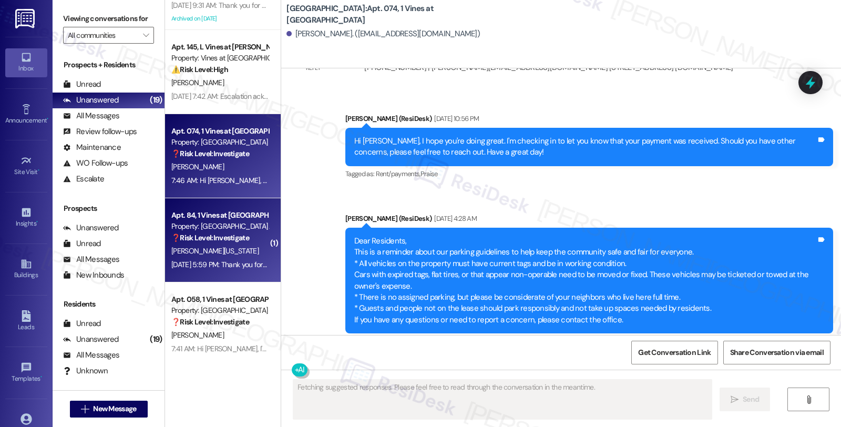
scroll to position [8988, 0]
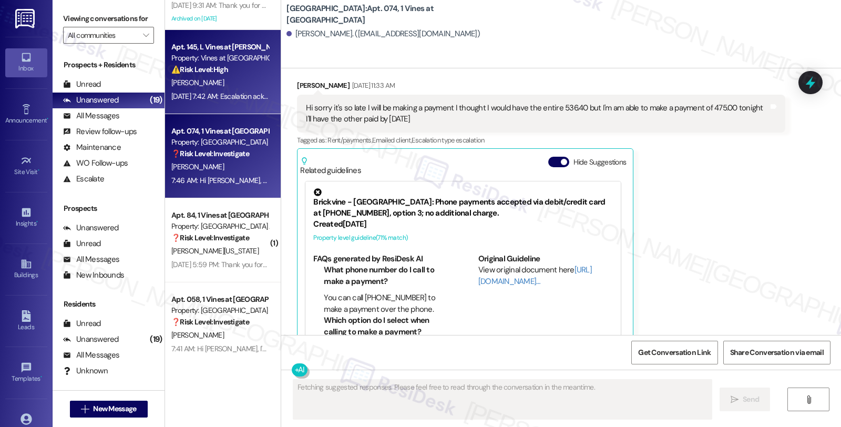
click at [245, 73] on div "⚠️ Risk Level: High The resident is requesting a call from a manager regarding …" at bounding box center [219, 69] width 97 height 11
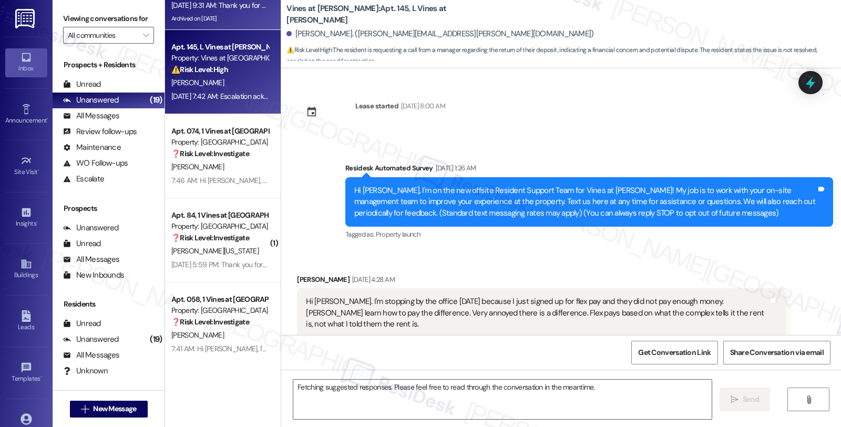
scroll to position [22882, 0]
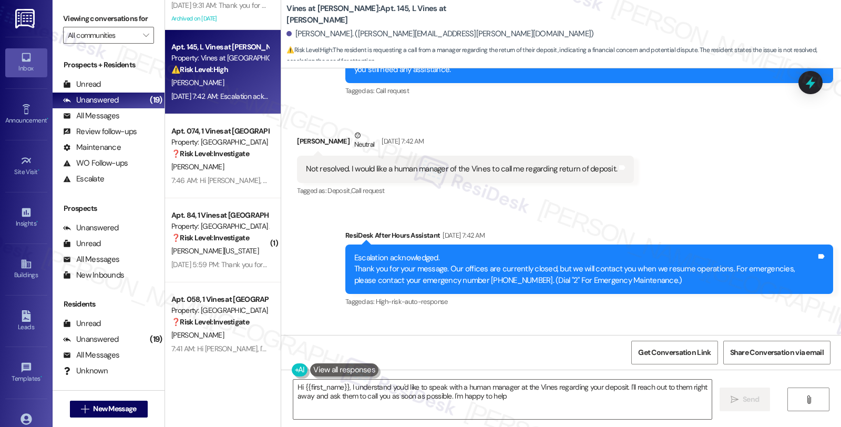
type textarea "Hi {{first_name}}, I understand you'd like to speak with a human manager at the…"
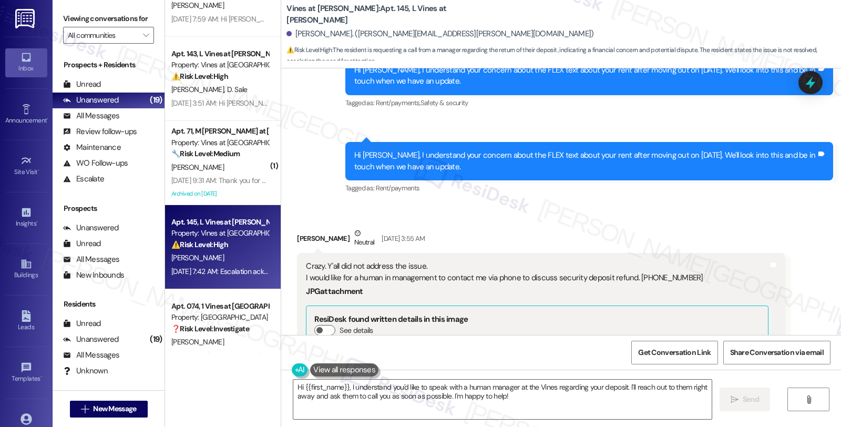
scroll to position [22123, 0]
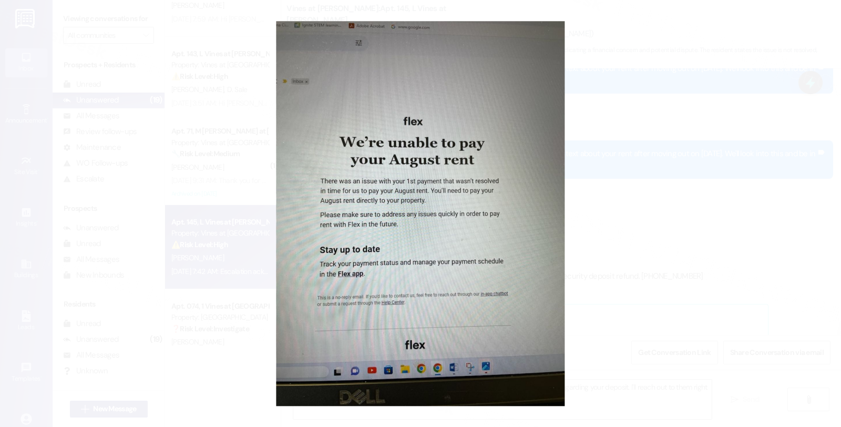
click at [611, 226] on button "Unzoom image" at bounding box center [420, 213] width 841 height 427
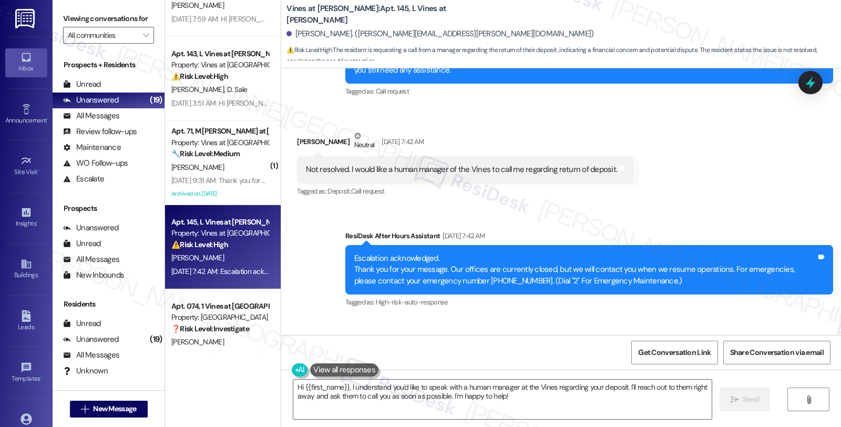
scroll to position [22882, 0]
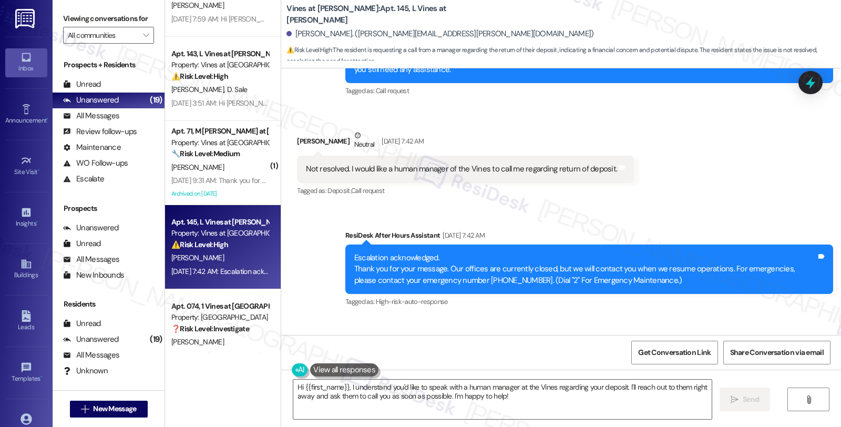
click at [716, 341] on div "Automated email escalation to site team Aug 13, 2025 at 7:42 AM" at bounding box center [569, 348] width 429 height 15
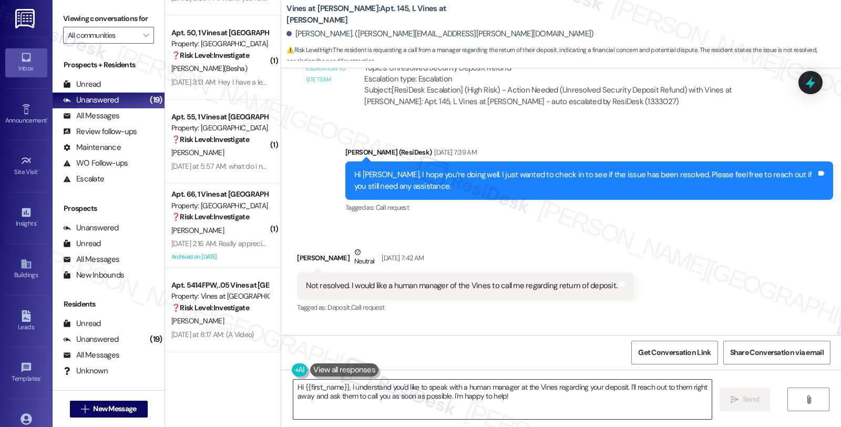
scroll to position [993, 0]
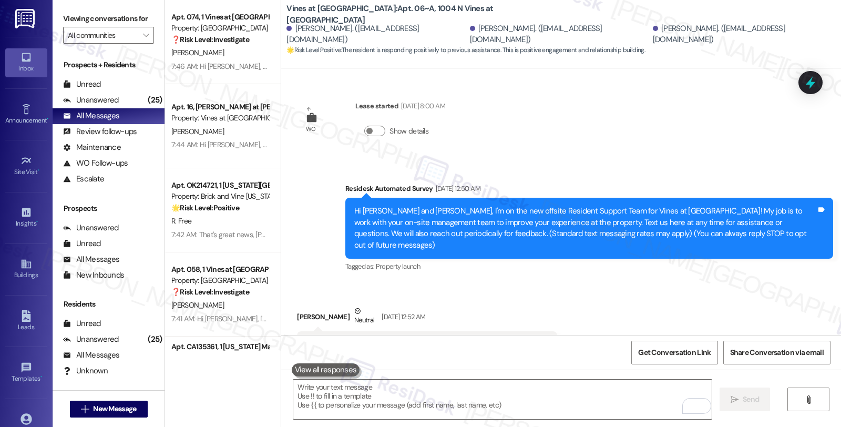
scroll to position [10684, 0]
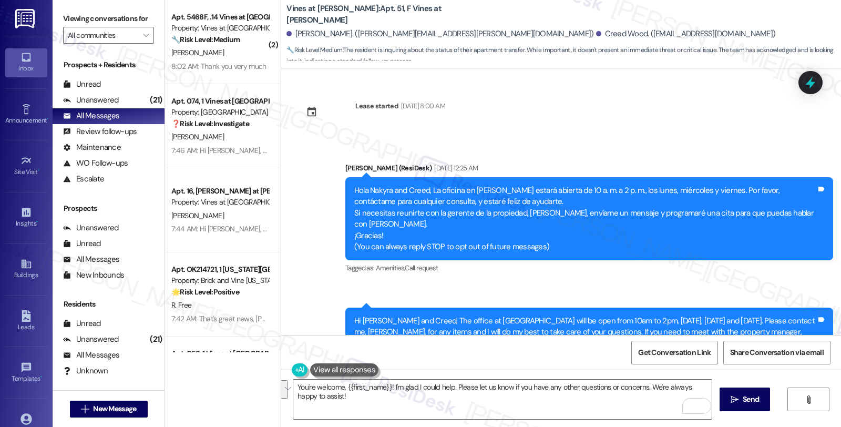
click at [229, 56] on div "[PERSON_NAME]" at bounding box center [219, 52] width 99 height 13
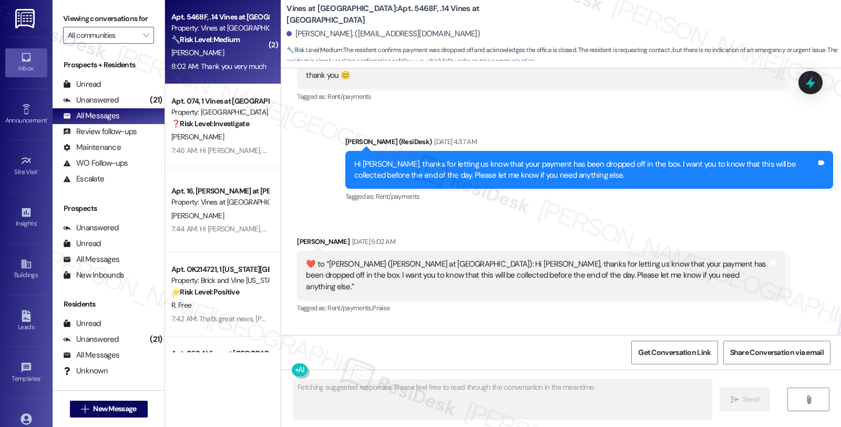
scroll to position [5722, 0]
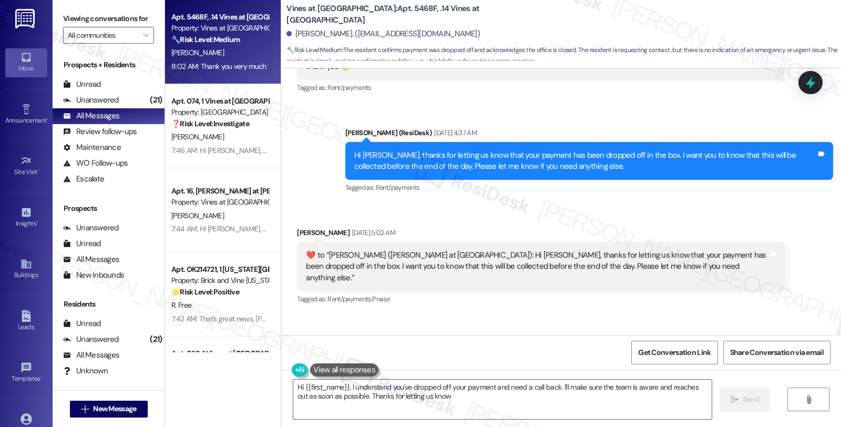
type textarea "Hi {{first_name}}, I understand you've dropped off your payment and need a call…"
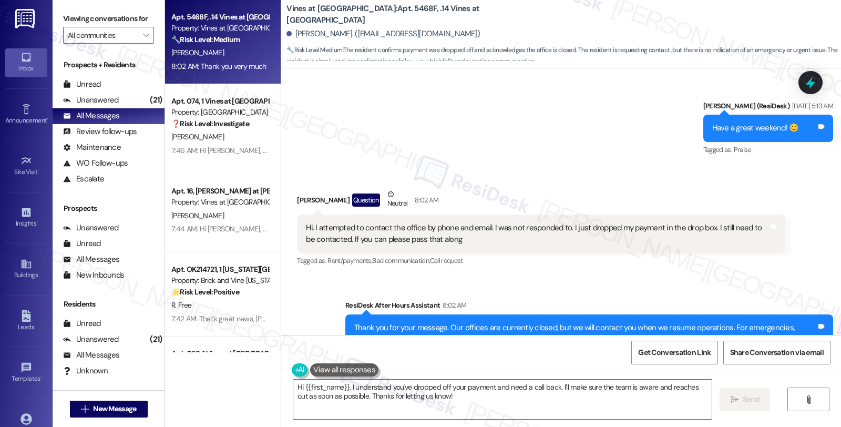
scroll to position [5963, 0]
